Goal: Task Accomplishment & Management: Use online tool/utility

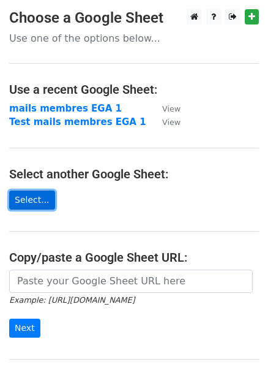
click at [33, 201] on link "Select..." at bounding box center [32, 200] width 46 height 19
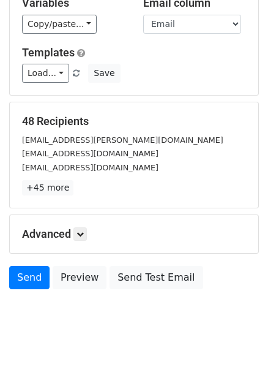
scroll to position [146, 0]
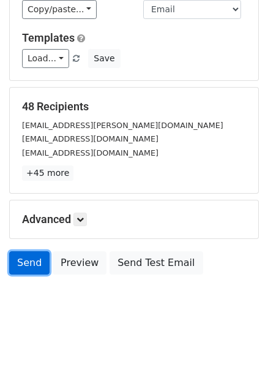
click at [22, 260] on link "Send" at bounding box center [29, 262] width 40 height 23
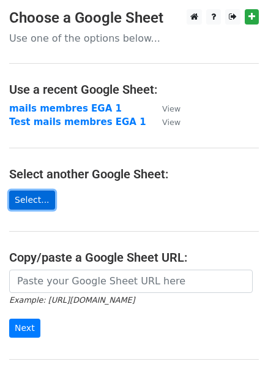
click at [18, 200] on link "Select..." at bounding box center [32, 200] width 46 height 19
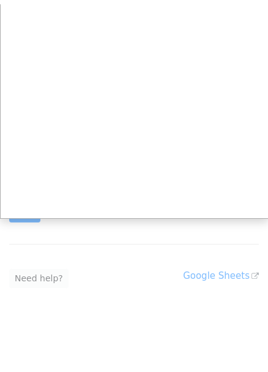
scroll to position [120, 0]
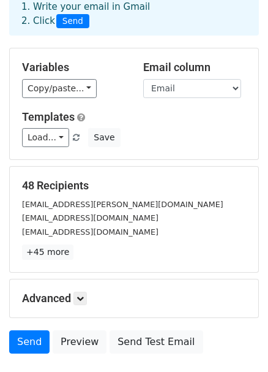
scroll to position [153, 0]
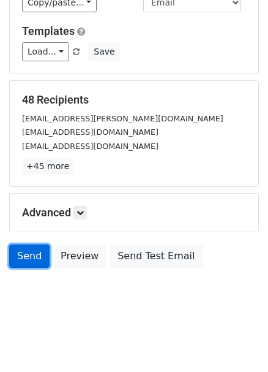
click at [26, 249] on link "Send" at bounding box center [29, 255] width 40 height 23
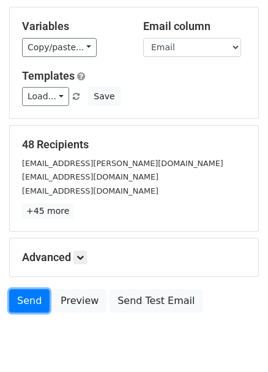
scroll to position [112, 0]
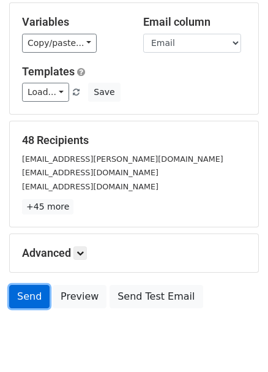
click at [23, 294] on link "Send" at bounding box center [29, 296] width 40 height 23
click at [30, 301] on link "Send" at bounding box center [29, 296] width 40 height 23
